Goal: Check status

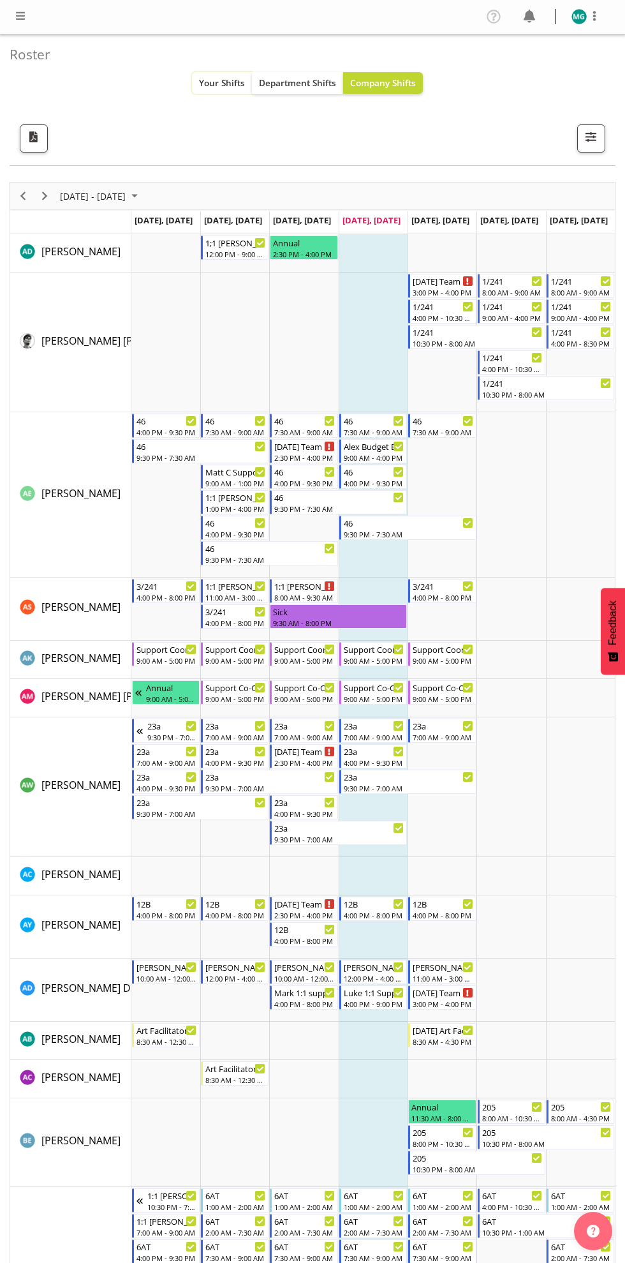
click at [219, 89] on button "Your Shifts" at bounding box center [222, 83] width 60 height 22
